Goal: Information Seeking & Learning: Learn about a topic

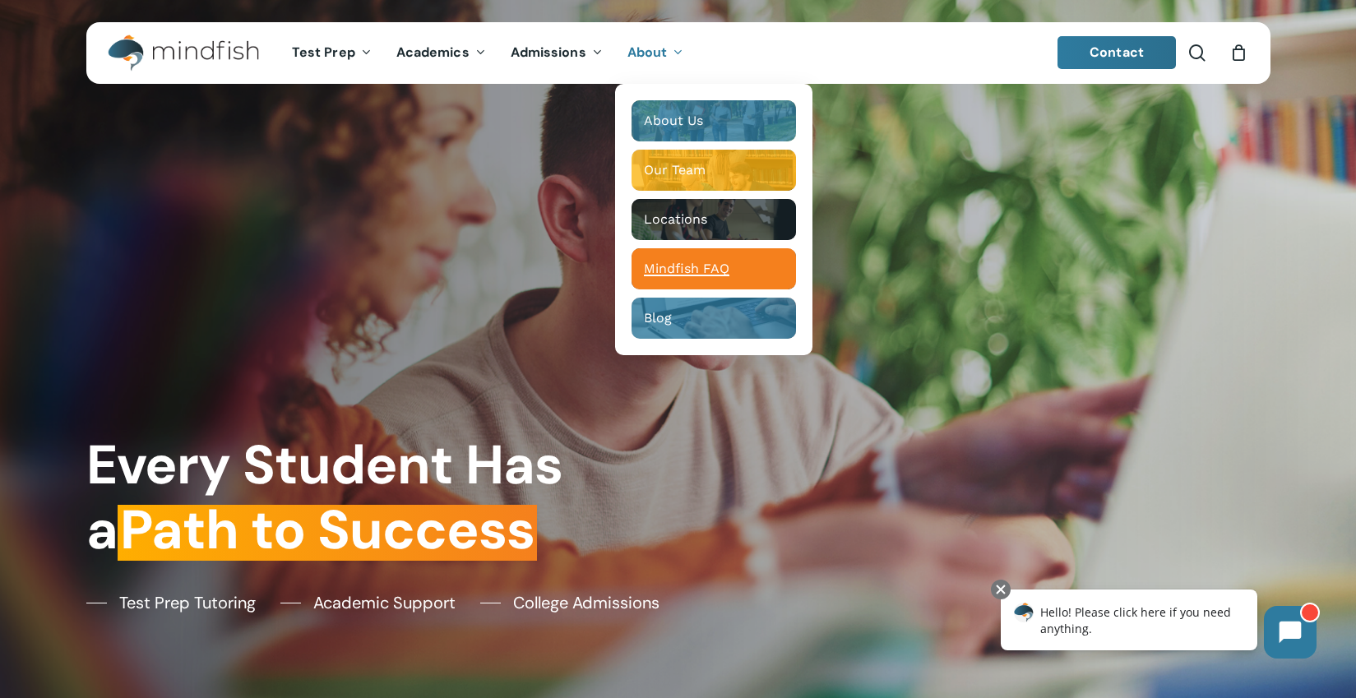
click at [669, 263] on span "Mindfish FAQ" at bounding box center [687, 269] width 86 height 16
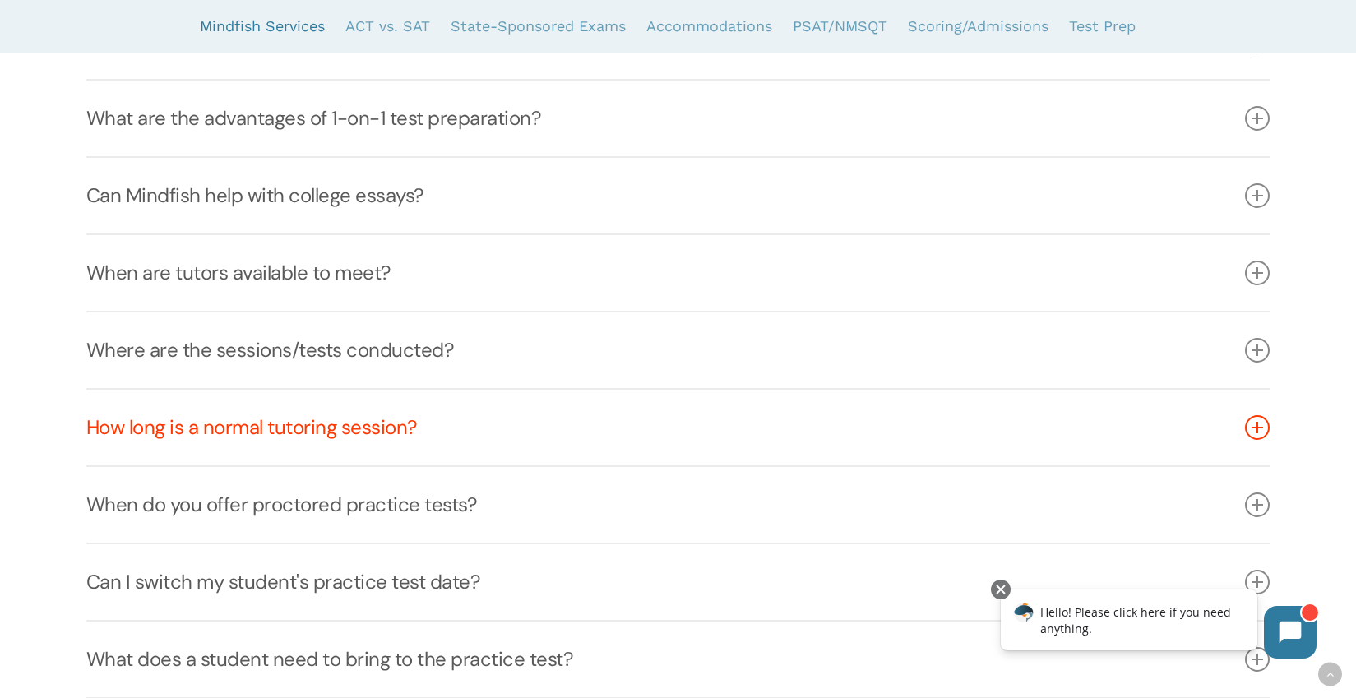
scroll to position [733, 0]
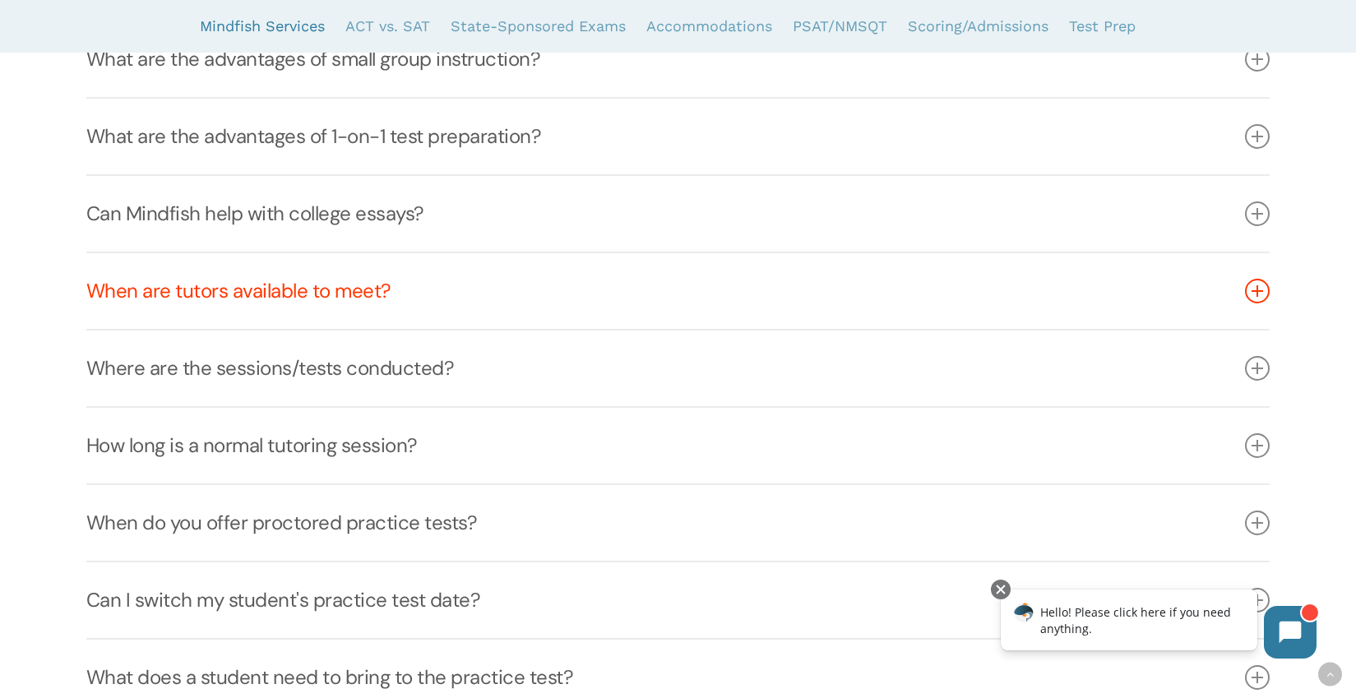
click at [348, 293] on link "When are tutors available to meet?" at bounding box center [677, 291] width 1183 height 76
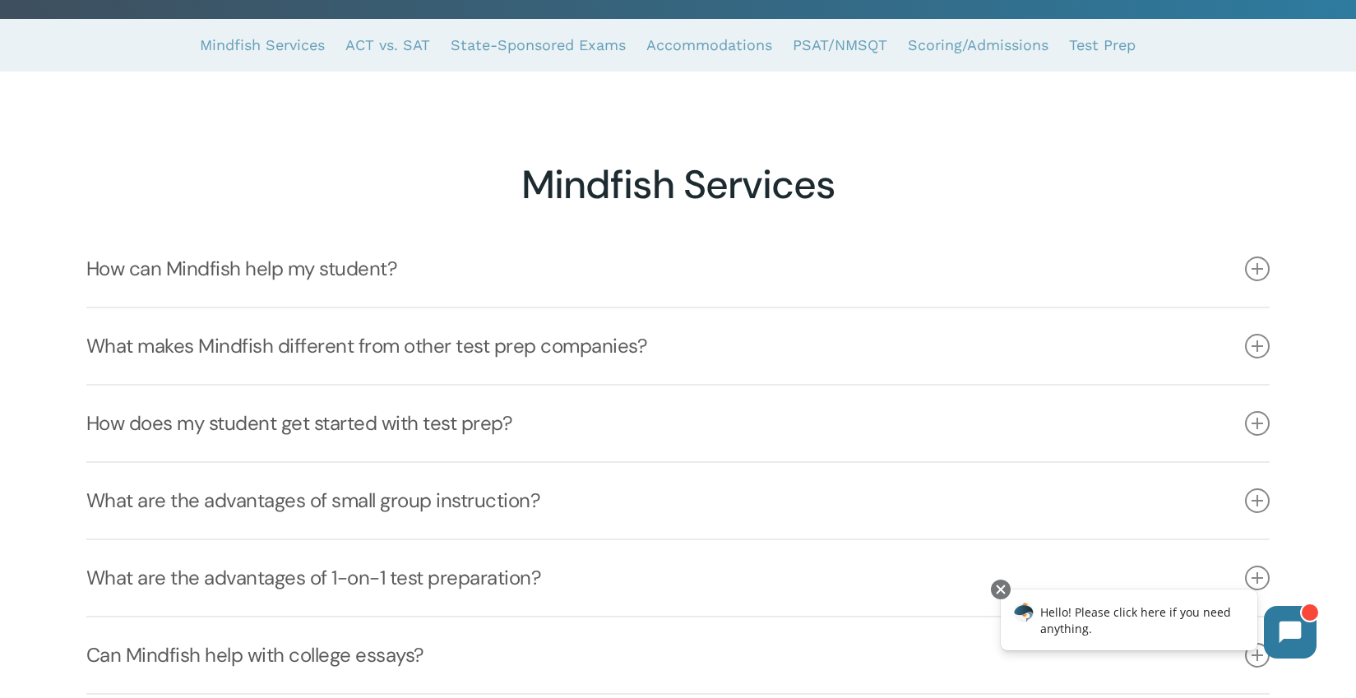
scroll to position [307, 0]
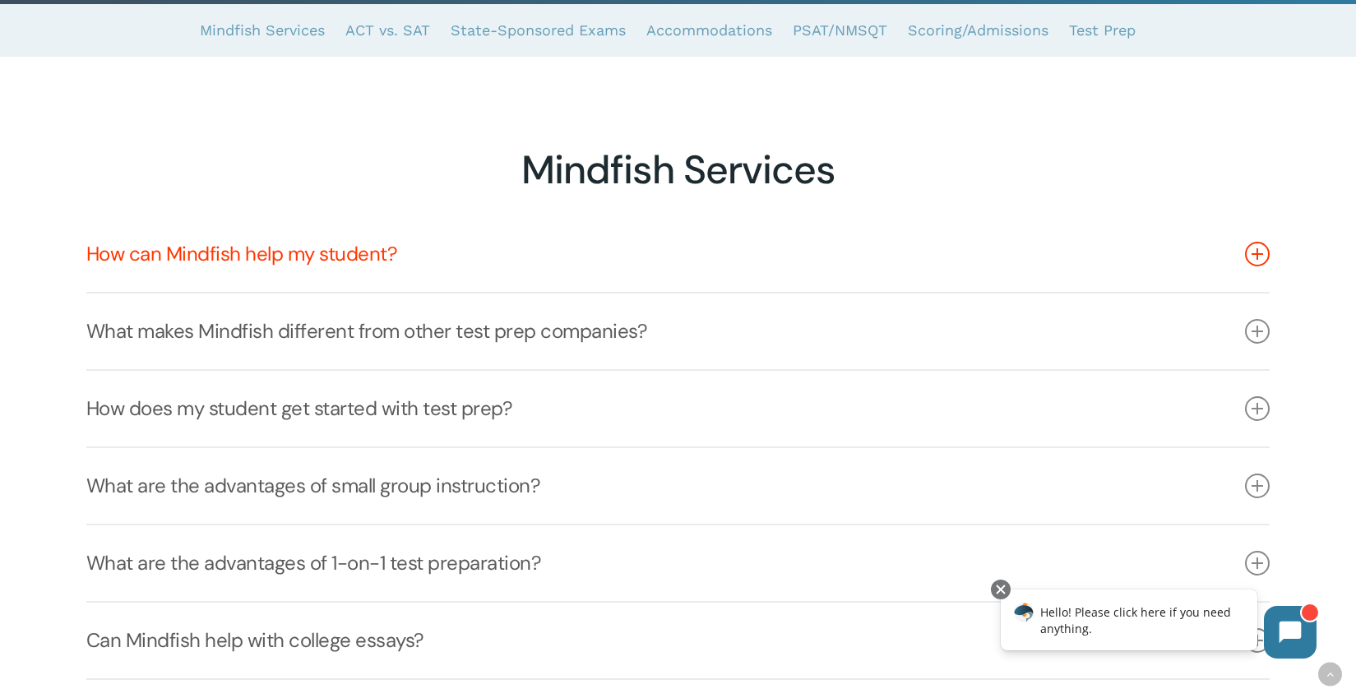
click at [276, 258] on link "How can Mindfish help my student?" at bounding box center [677, 254] width 1183 height 76
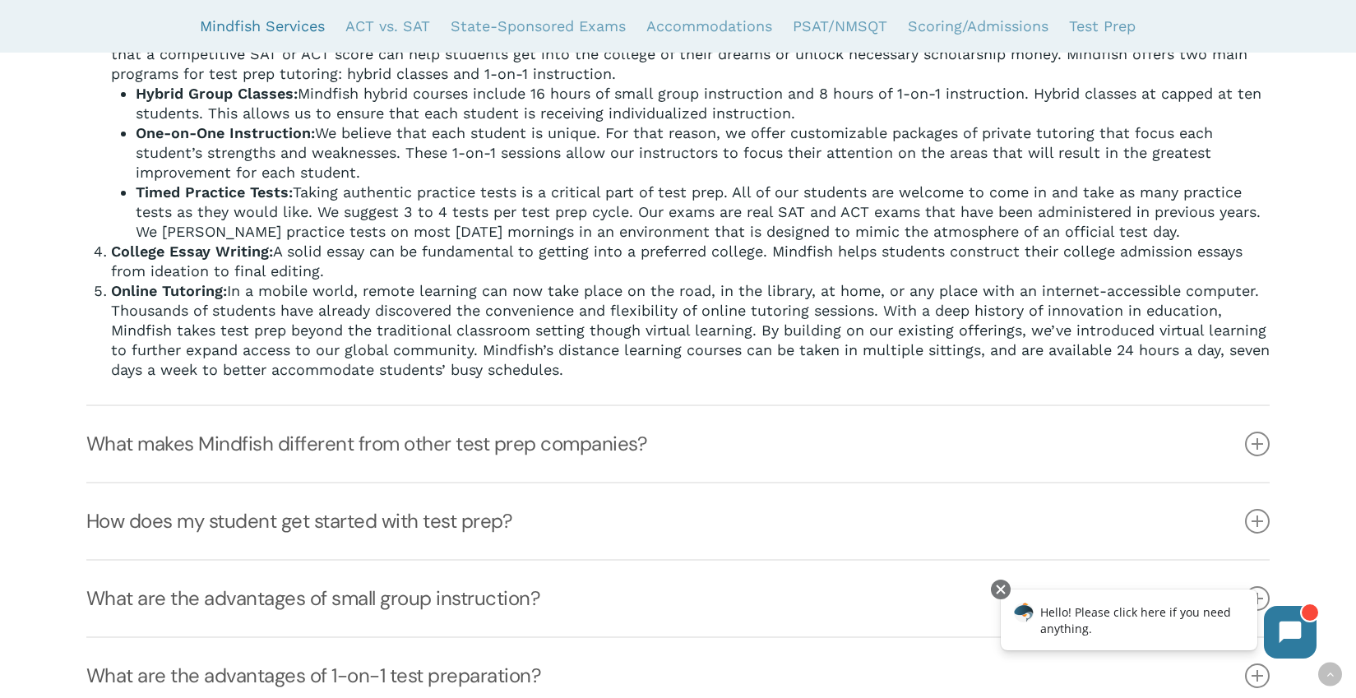
scroll to position [720, 0]
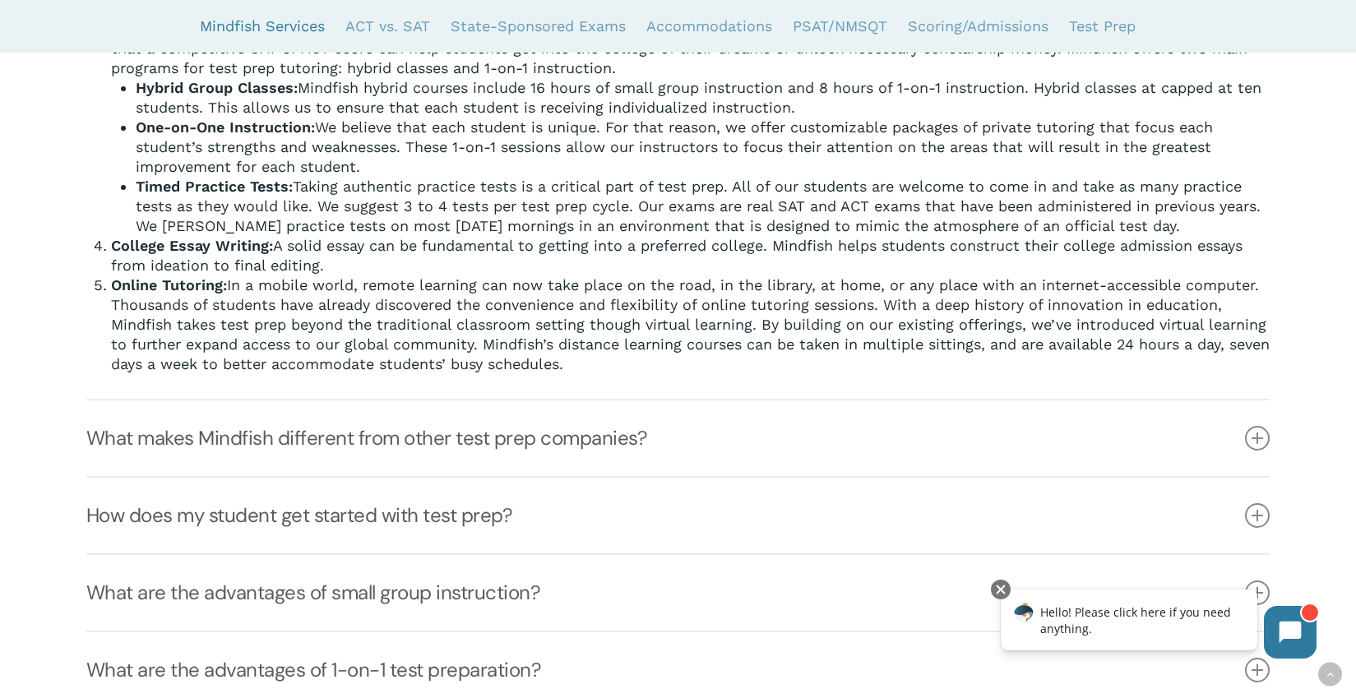
click at [447, 450] on link "What makes Mindfish different from other test prep companies?" at bounding box center [677, 438] width 1183 height 76
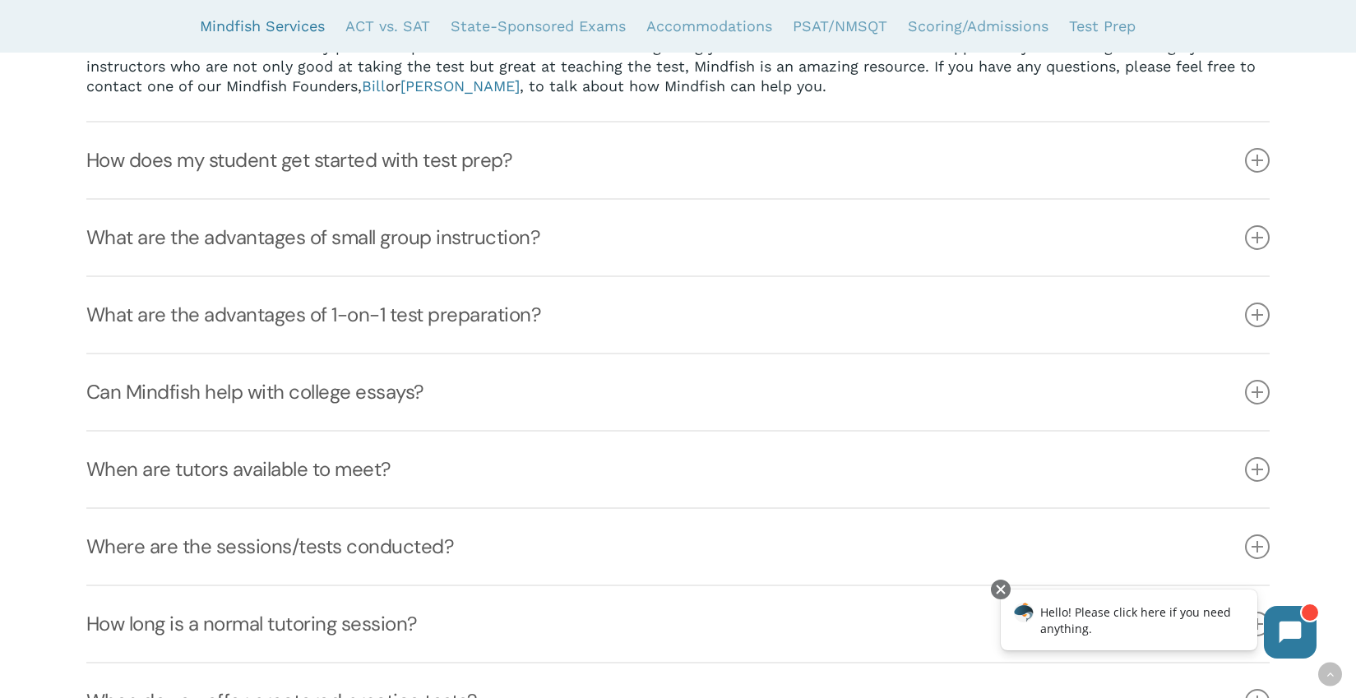
scroll to position [576, 0]
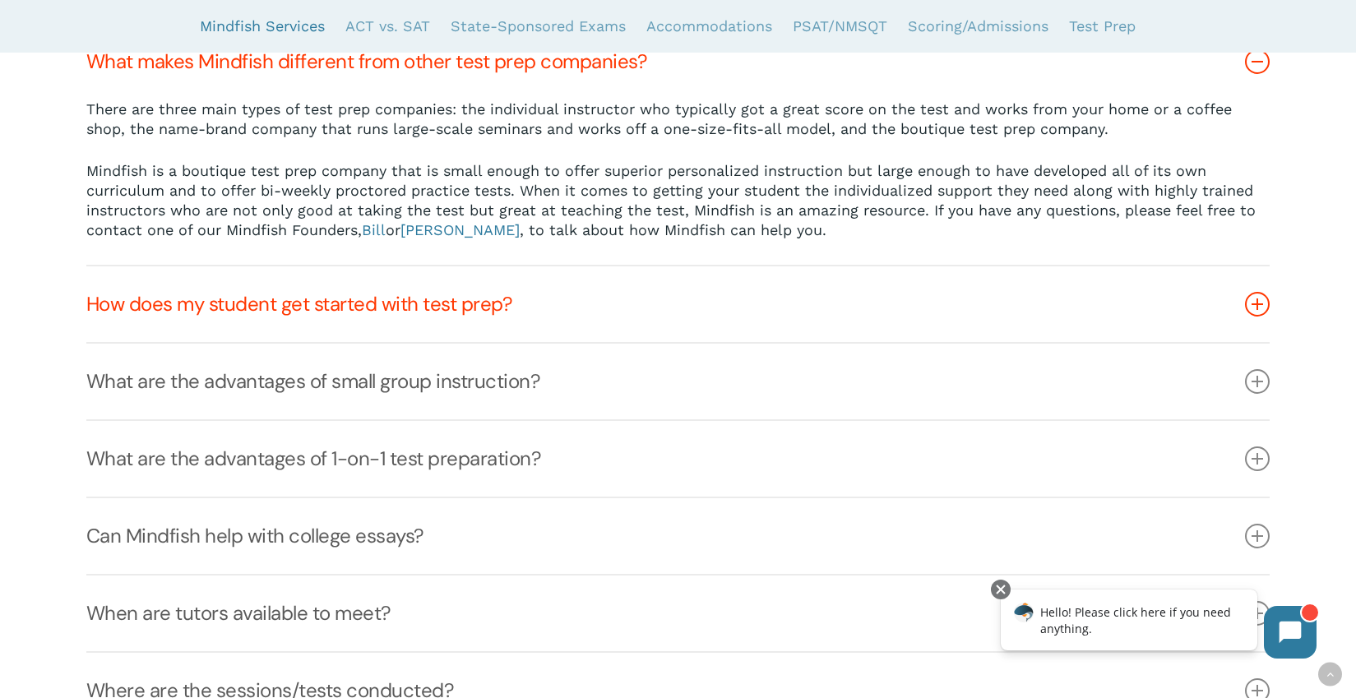
click at [506, 303] on link "How does my student get started with test prep?" at bounding box center [677, 304] width 1183 height 76
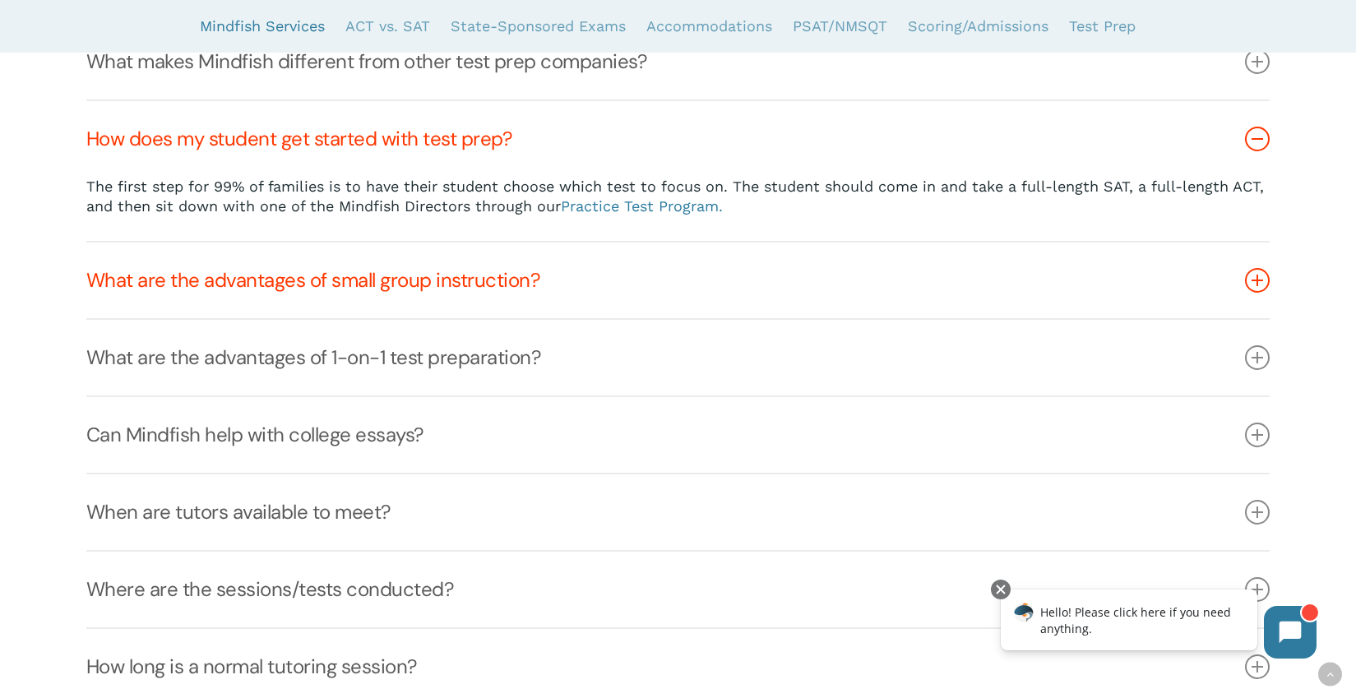
click at [499, 277] on link "What are the advantages of small group instruction?" at bounding box center [677, 281] width 1183 height 76
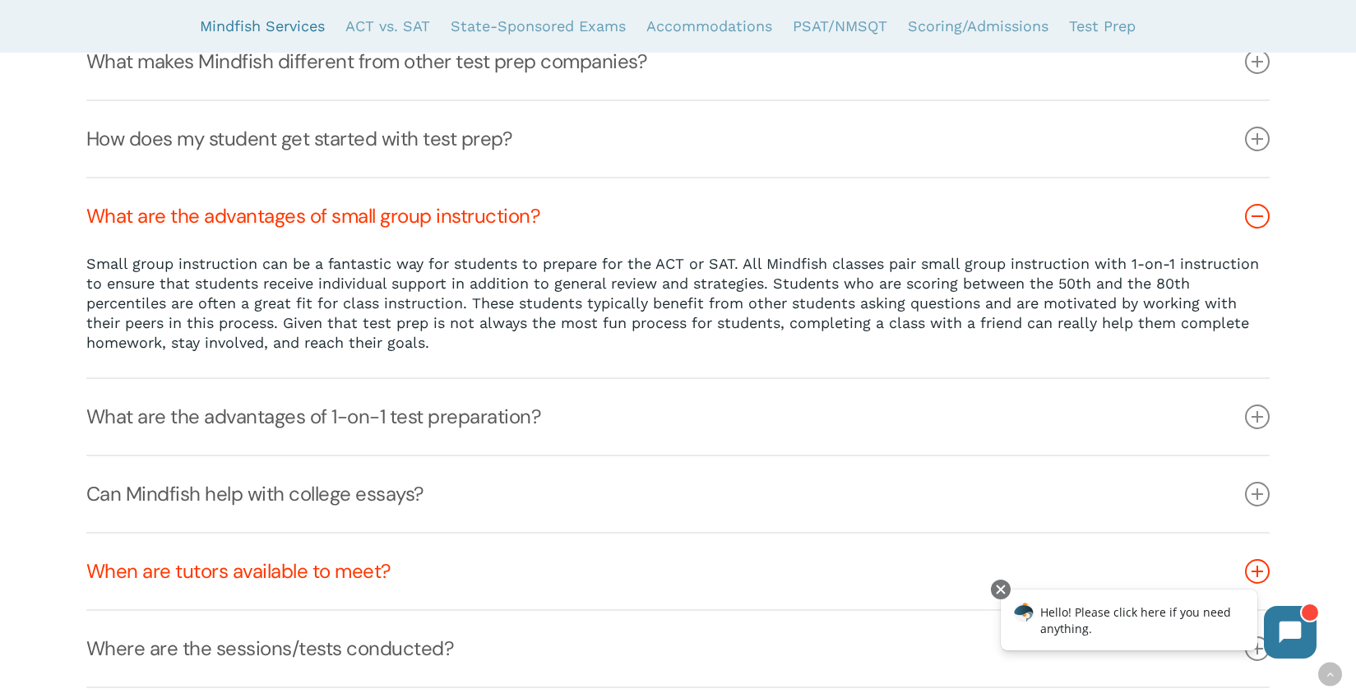
click at [326, 571] on link "When are tutors available to meet?" at bounding box center [677, 572] width 1183 height 76
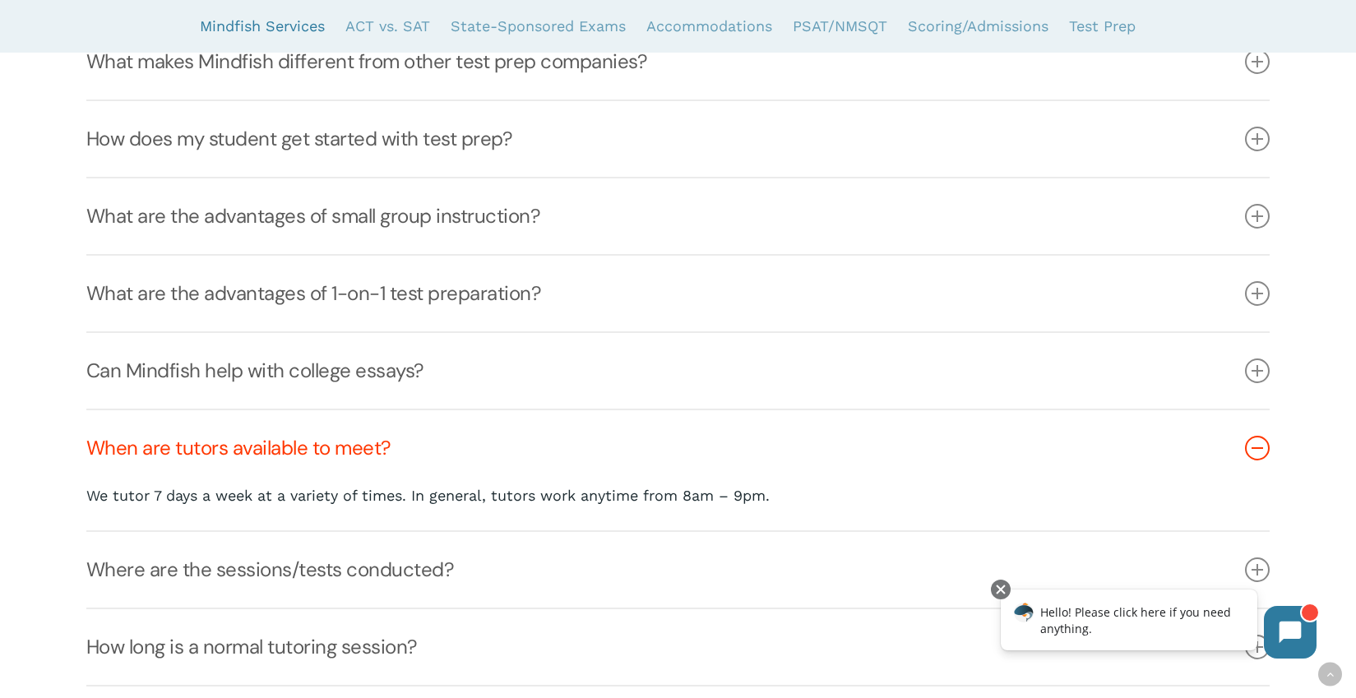
click at [326, 571] on link "Where are the sessions/tests conducted?" at bounding box center [677, 570] width 1183 height 76
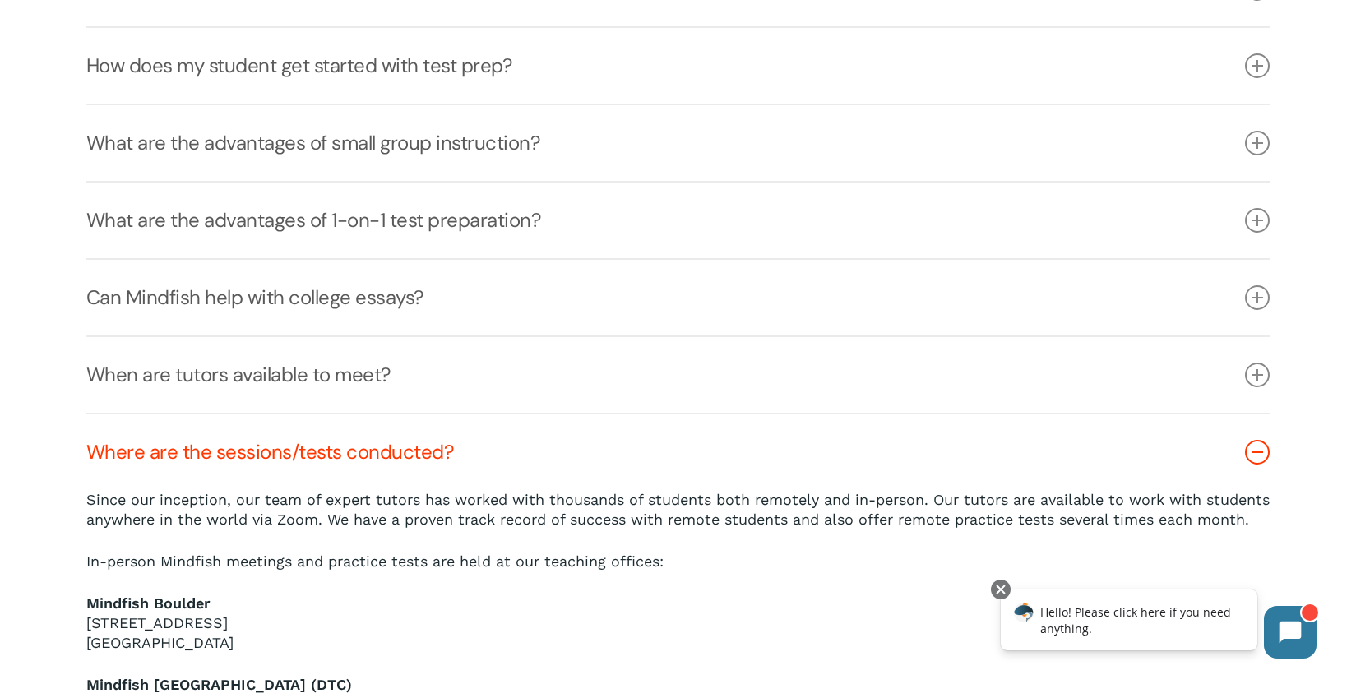
scroll to position [0, 0]
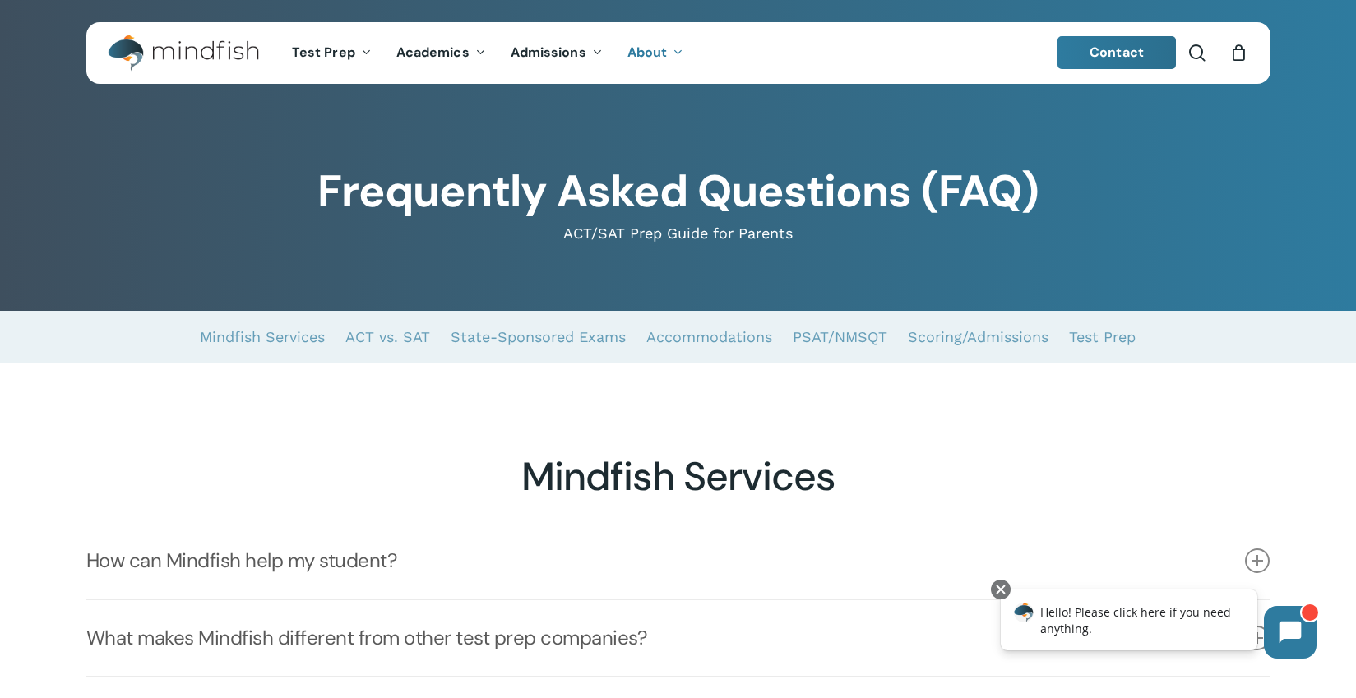
click at [201, 44] on img "Main Menu" at bounding box center [175, 53] width 134 height 37
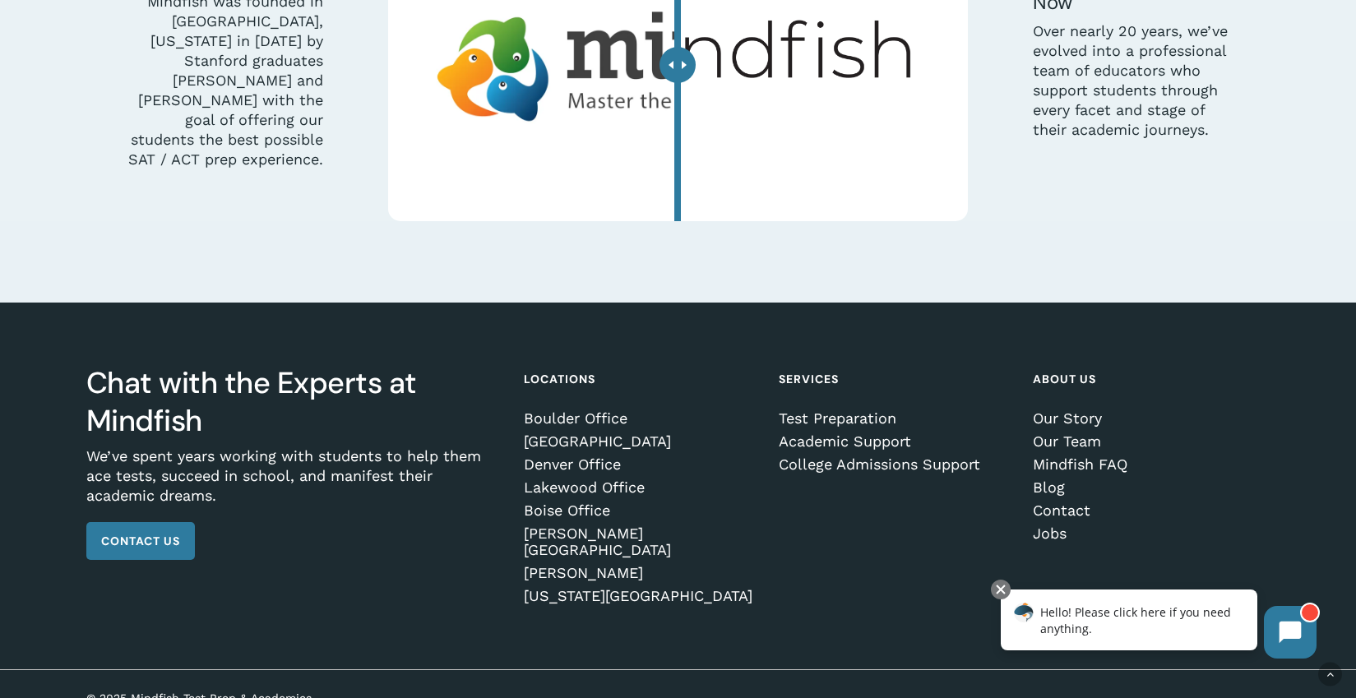
scroll to position [5010, 0]
